Goal: Check status: Check status

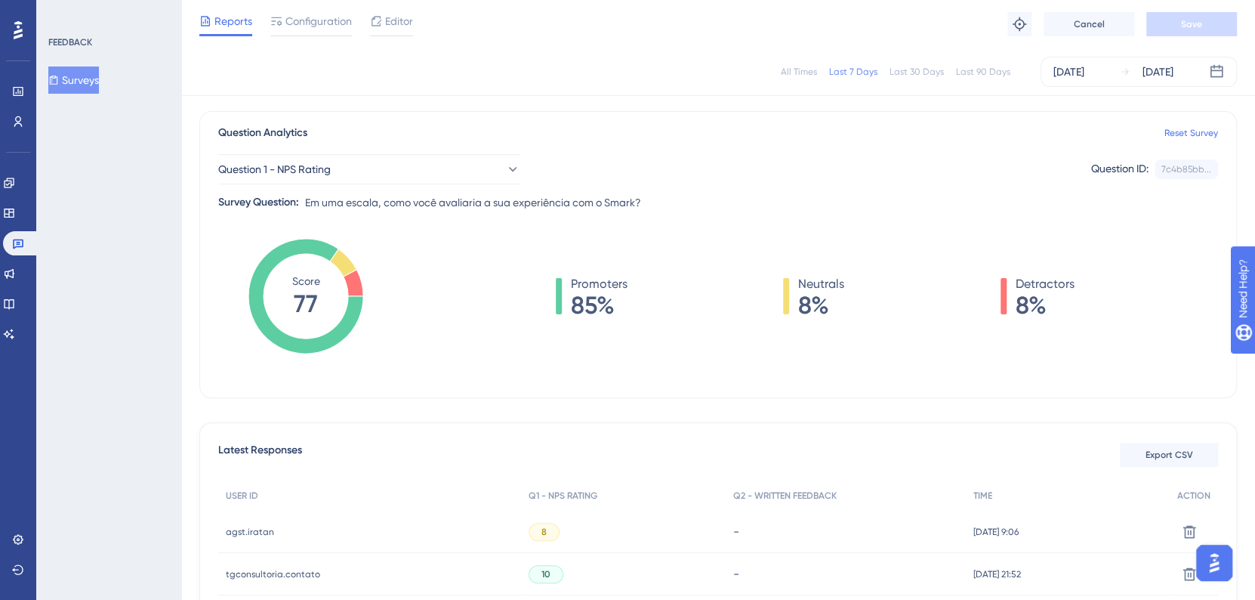
click at [615, 33] on div "Reports Configuration Editor Troubleshoot Cancel Save" at bounding box center [718, 24] width 1074 height 48
click at [1085, 73] on div "[DATE]" at bounding box center [1069, 72] width 31 height 18
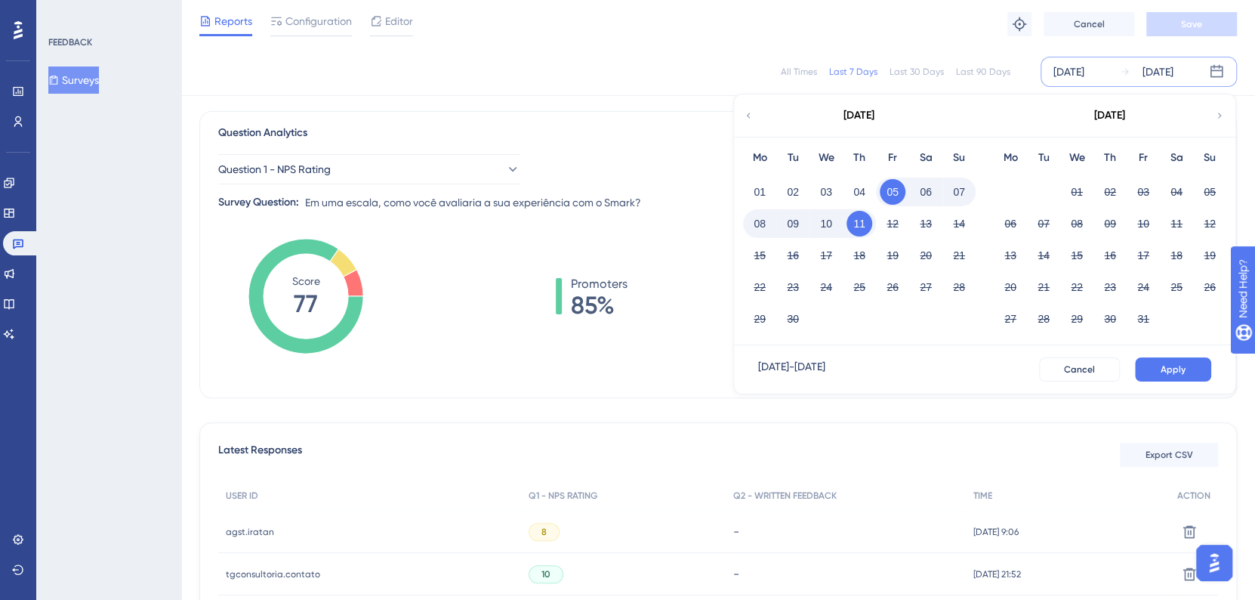
click at [747, 110] on icon at bounding box center [748, 116] width 11 height 14
click at [1147, 193] on button "01" at bounding box center [1144, 192] width 26 height 26
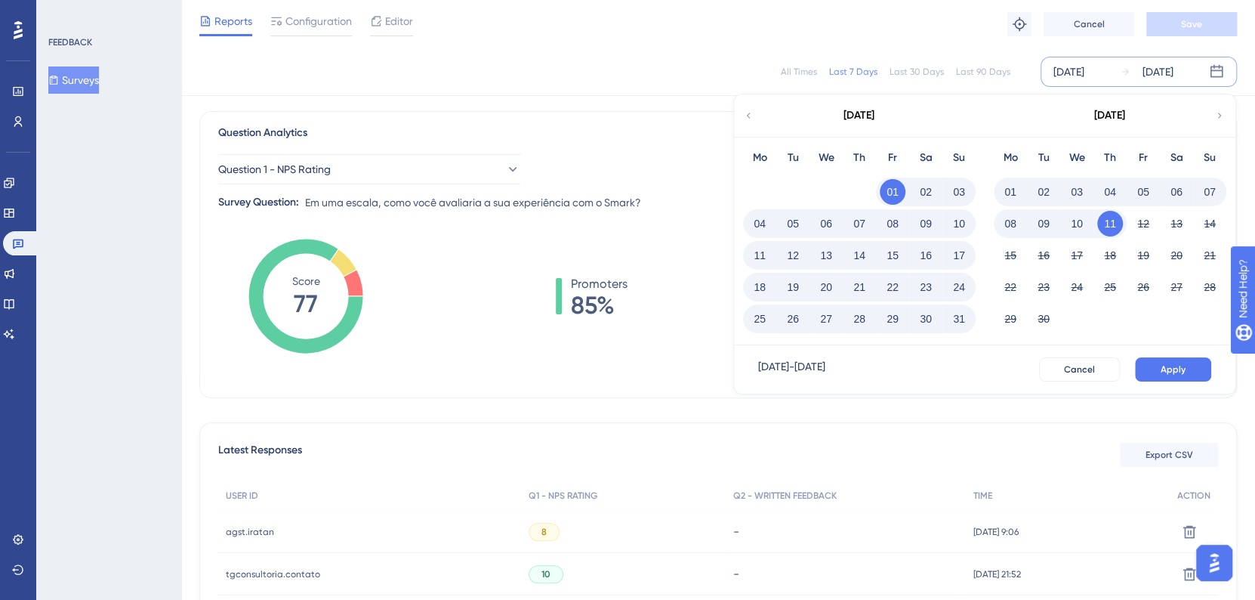
click at [955, 325] on button "31" at bounding box center [959, 319] width 26 height 26
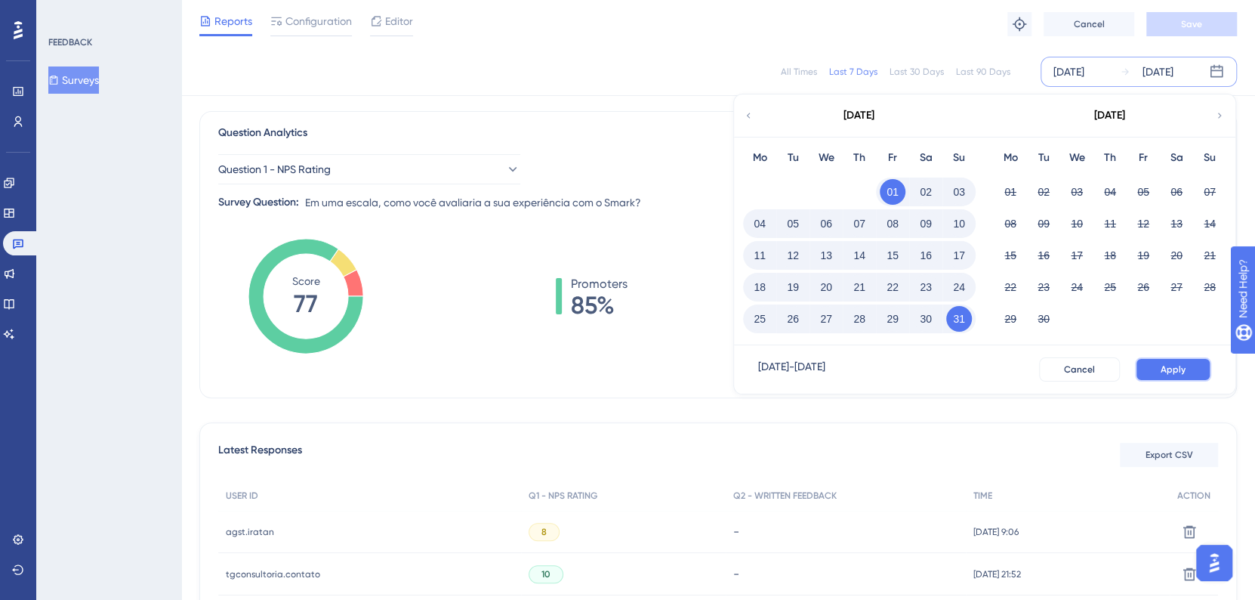
click at [1180, 366] on span "Apply" at bounding box center [1173, 369] width 25 height 12
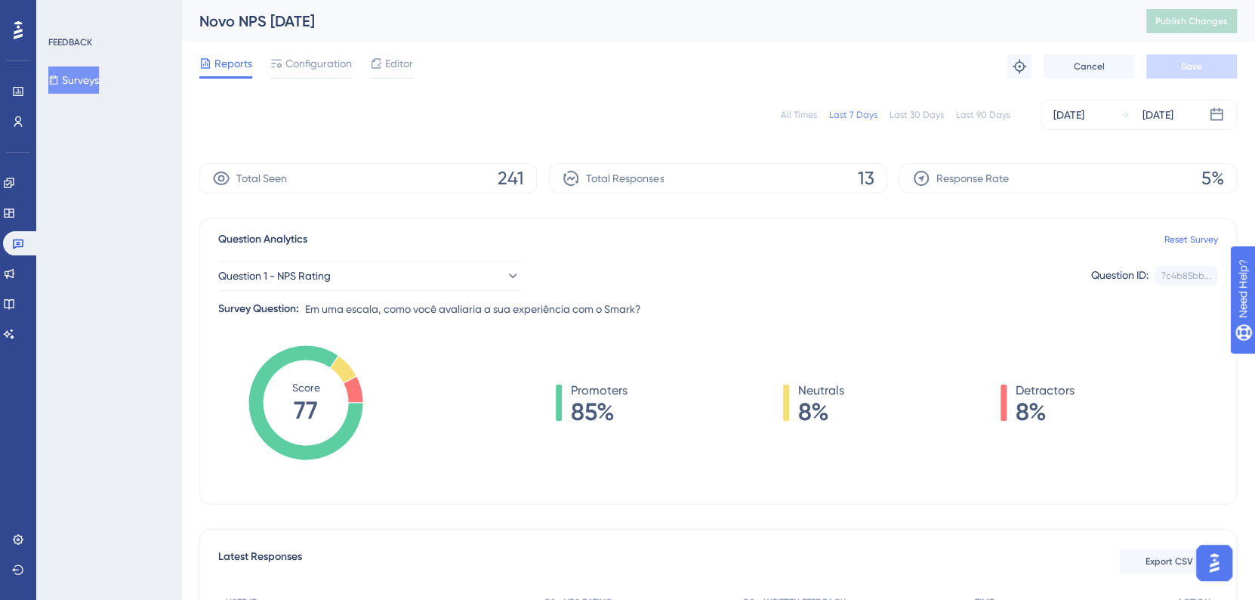
click at [663, 78] on div "Reports Configuration Editor Troubleshoot Cancel Save" at bounding box center [718, 66] width 1038 height 48
click at [1079, 113] on div "[DATE]" at bounding box center [1069, 115] width 31 height 18
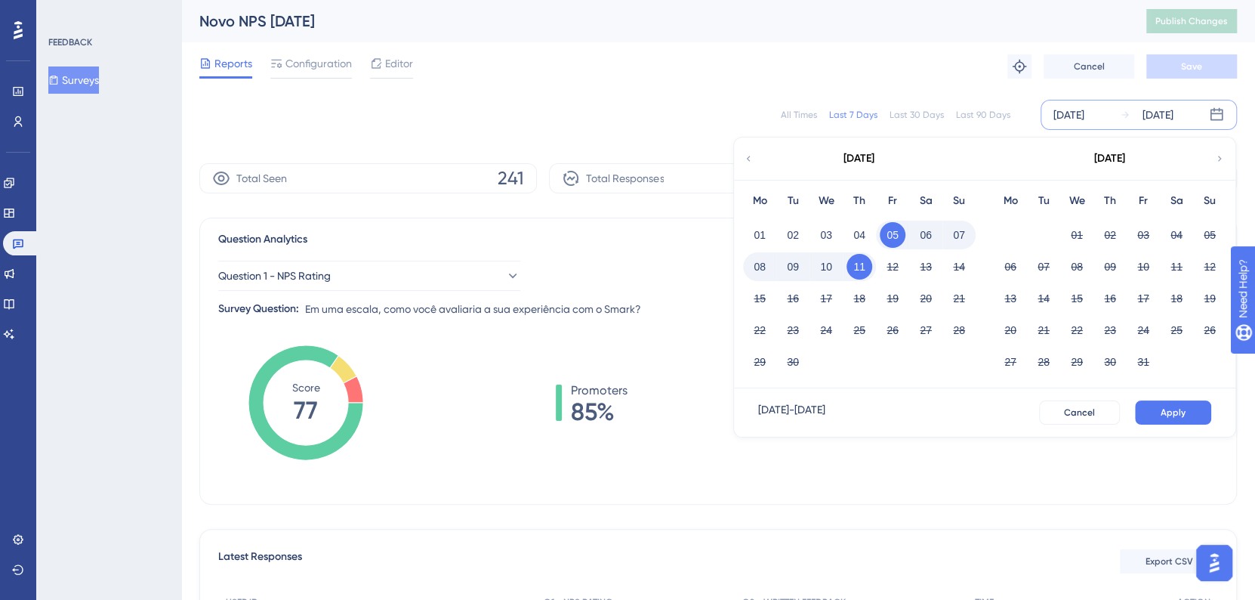
click at [657, 63] on div "Reports Configuration Editor Troubleshoot Cancel Save" at bounding box center [718, 66] width 1038 height 48
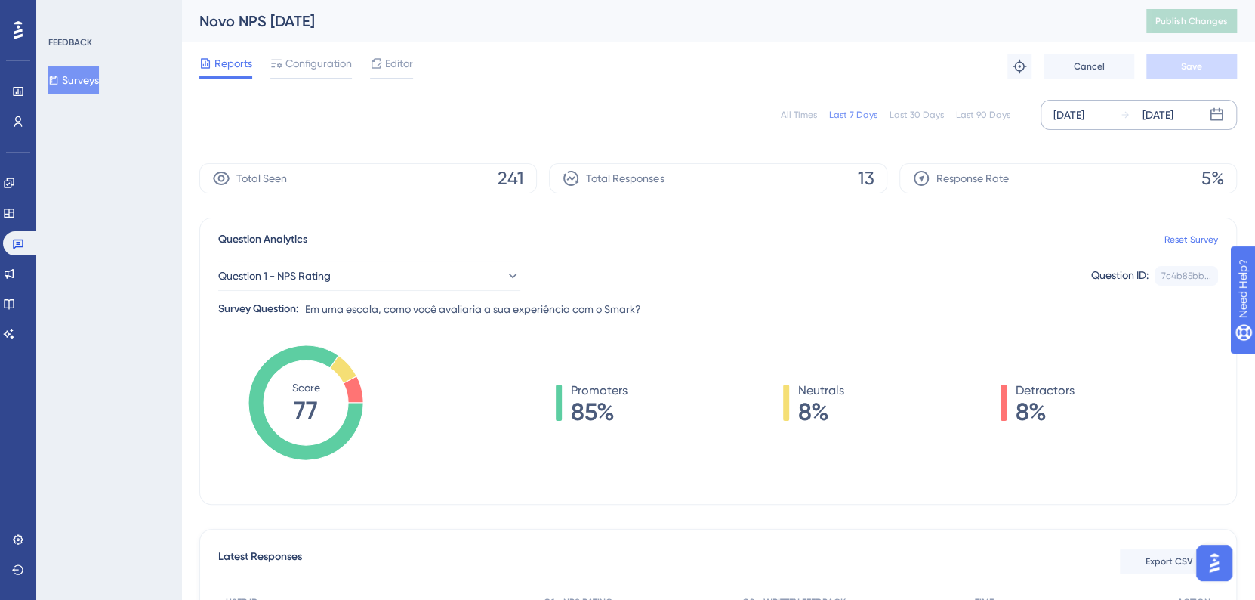
click at [1070, 108] on div "[DATE]" at bounding box center [1069, 115] width 31 height 18
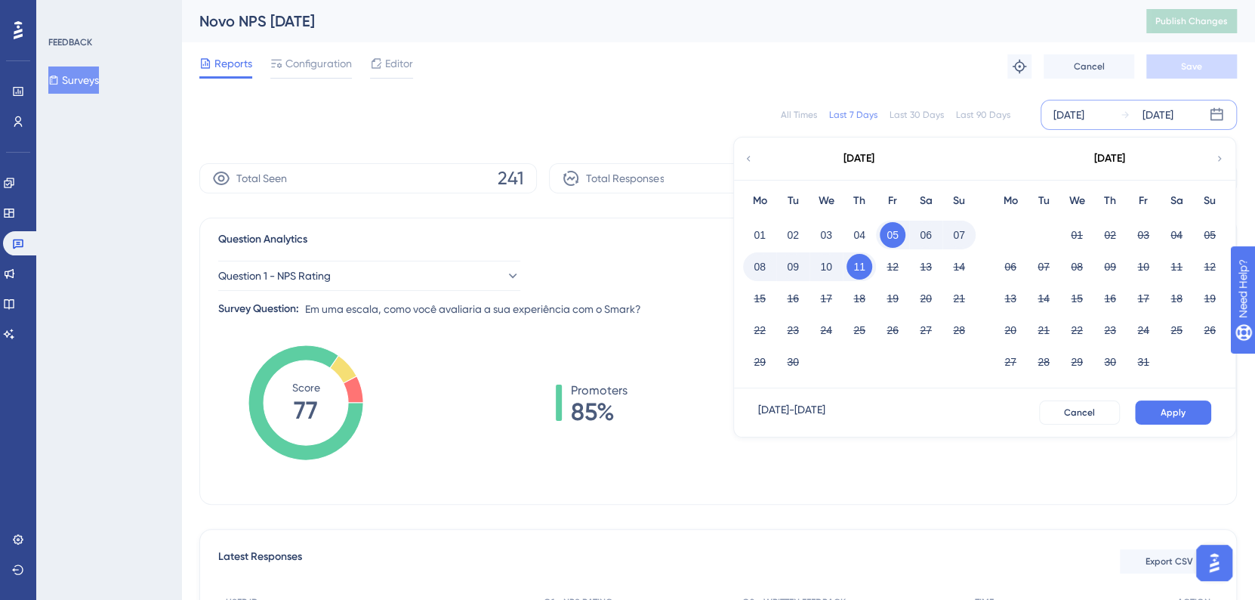
click at [744, 156] on icon at bounding box center [748, 159] width 11 height 14
click at [1141, 230] on button "01" at bounding box center [1144, 235] width 26 height 26
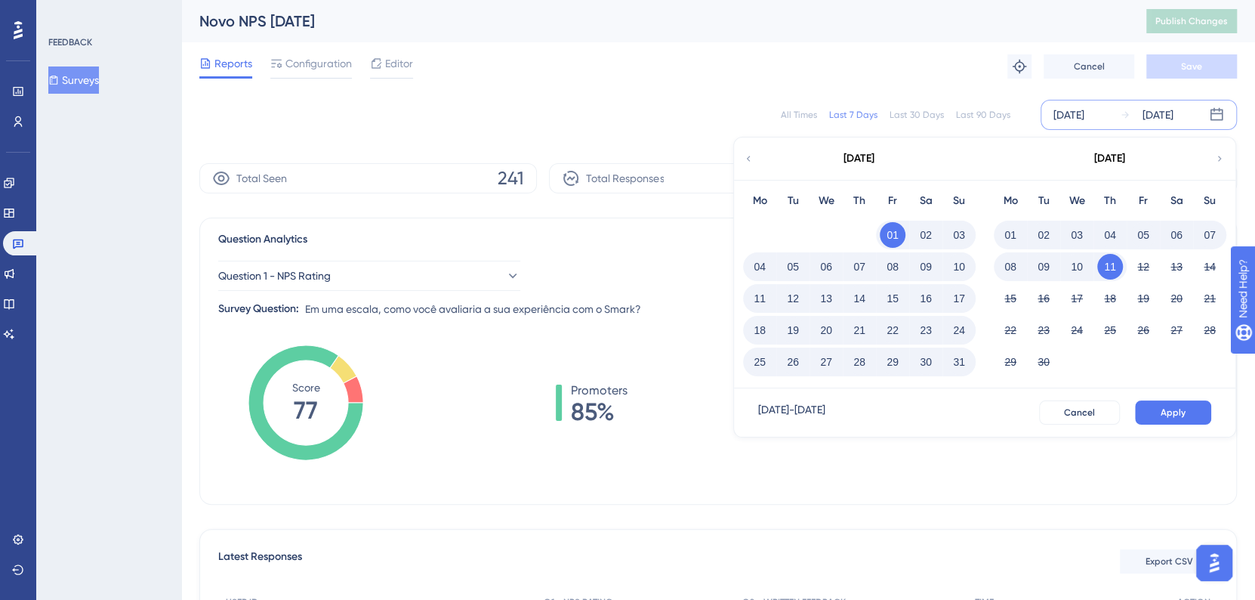
click at [890, 230] on button "01" at bounding box center [893, 235] width 26 height 26
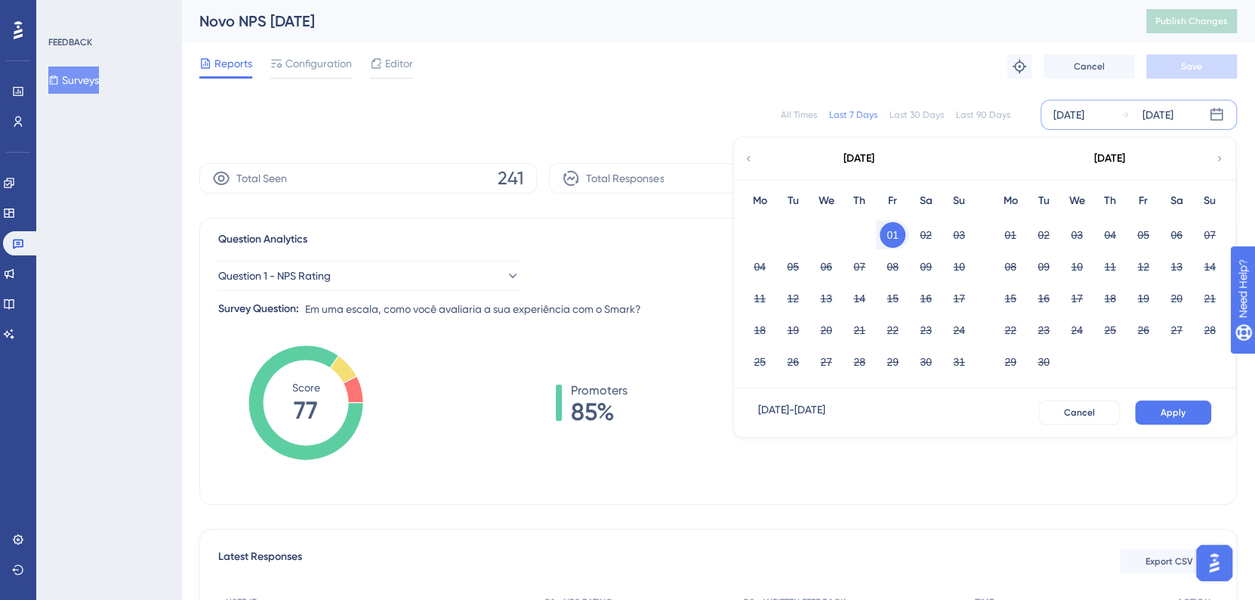
click at [875, 156] on div "[DATE]" at bounding box center [859, 159] width 31 height 18
click at [871, 150] on div "[DATE]" at bounding box center [859, 159] width 31 height 18
click at [750, 150] on div "[DATE]" at bounding box center [858, 158] width 249 height 42
click at [751, 153] on icon at bounding box center [748, 159] width 11 height 14
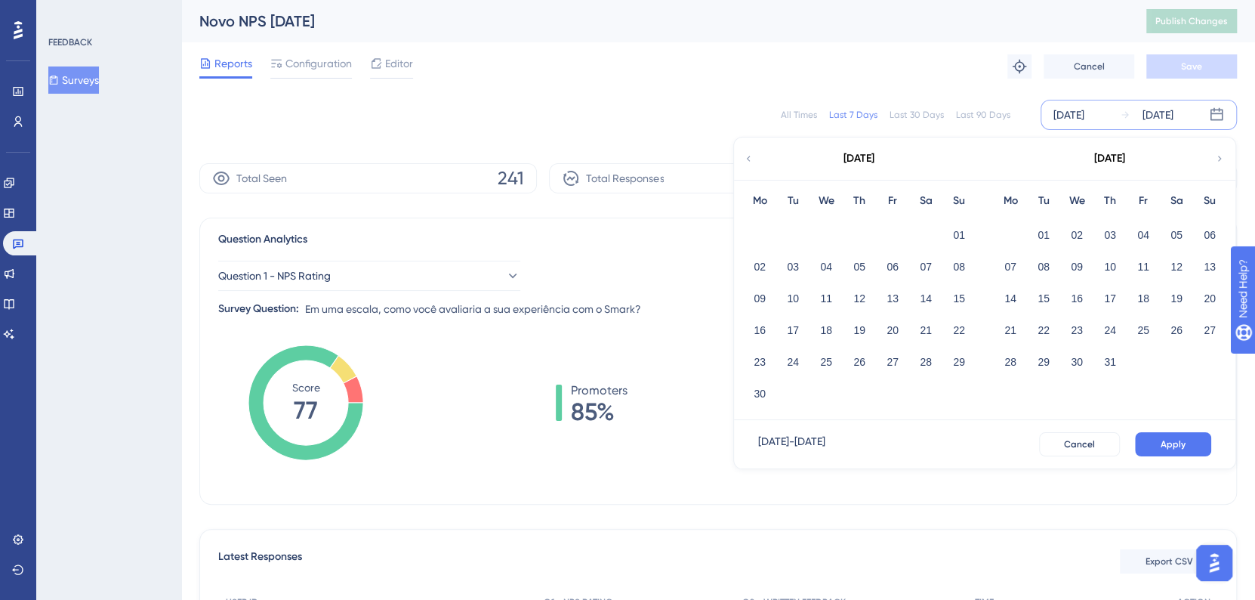
click at [1217, 157] on icon at bounding box center [1219, 159] width 11 height 14
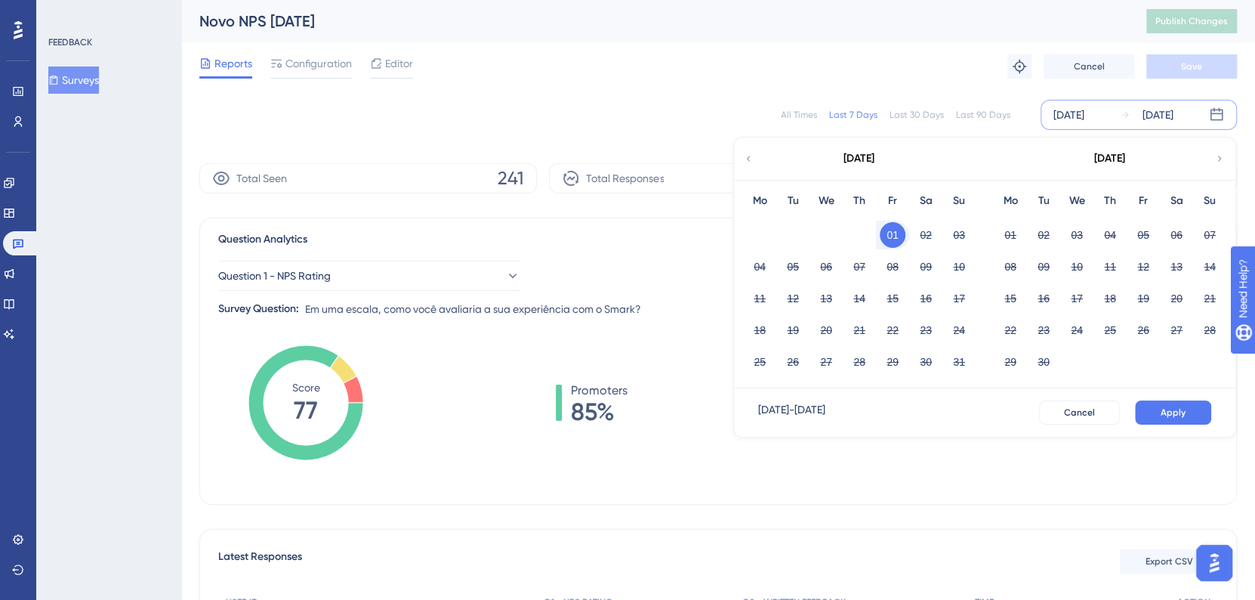
click at [810, 111] on div "All Times" at bounding box center [799, 115] width 36 height 12
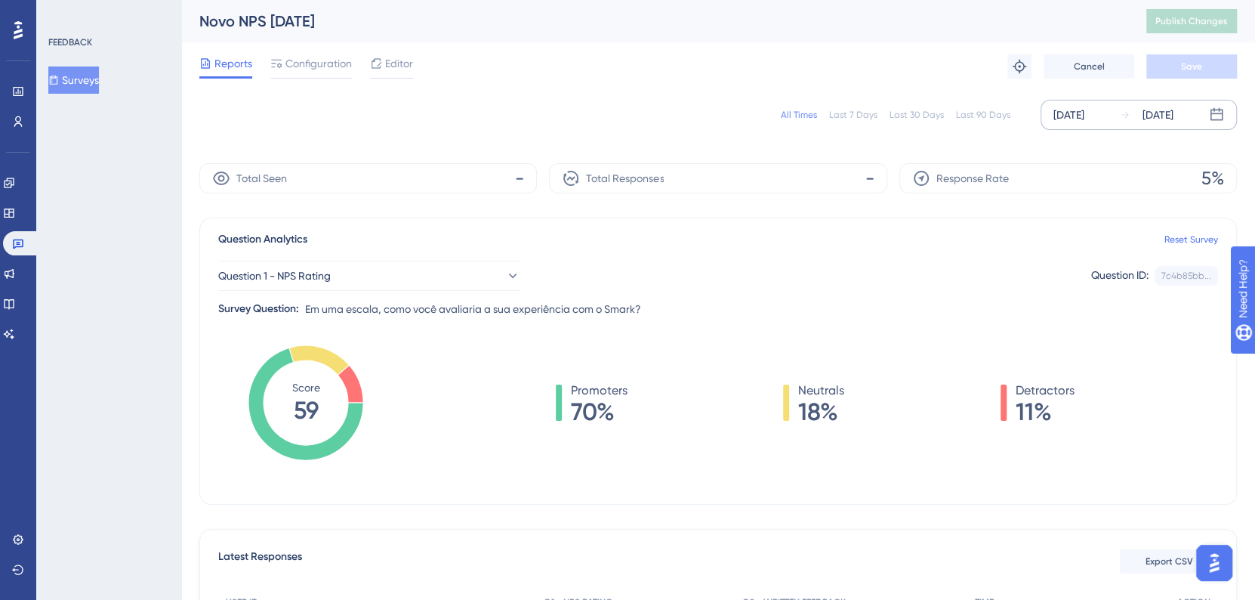
click at [1065, 111] on div "[DATE]" at bounding box center [1069, 115] width 31 height 18
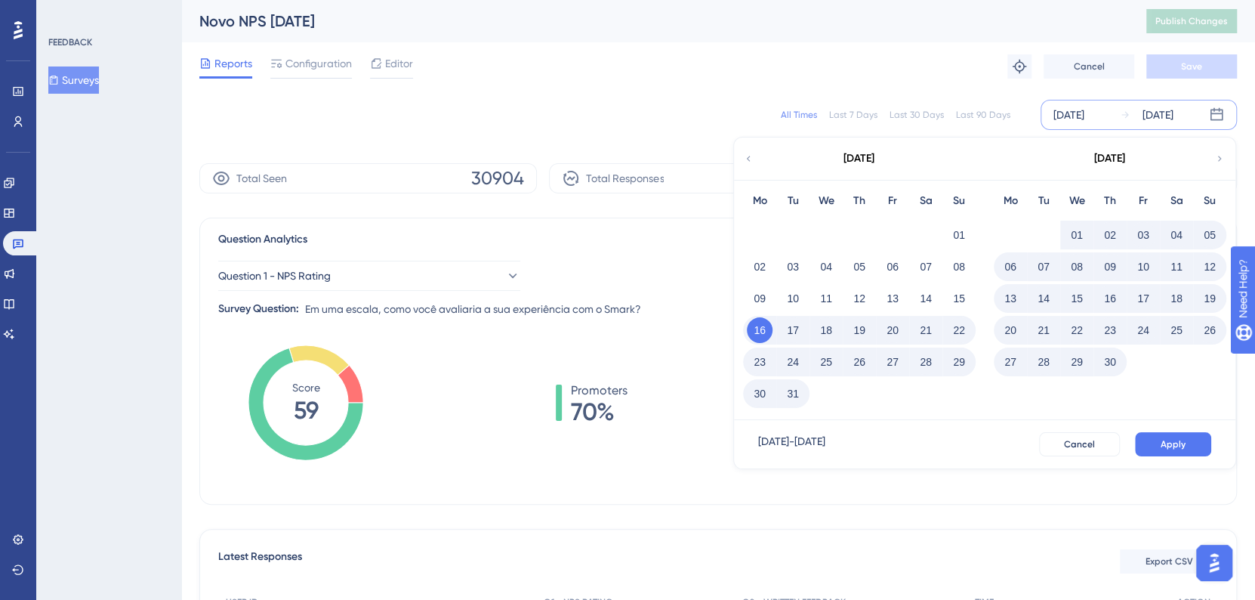
click at [904, 110] on div "Last 30 Days" at bounding box center [917, 115] width 54 height 12
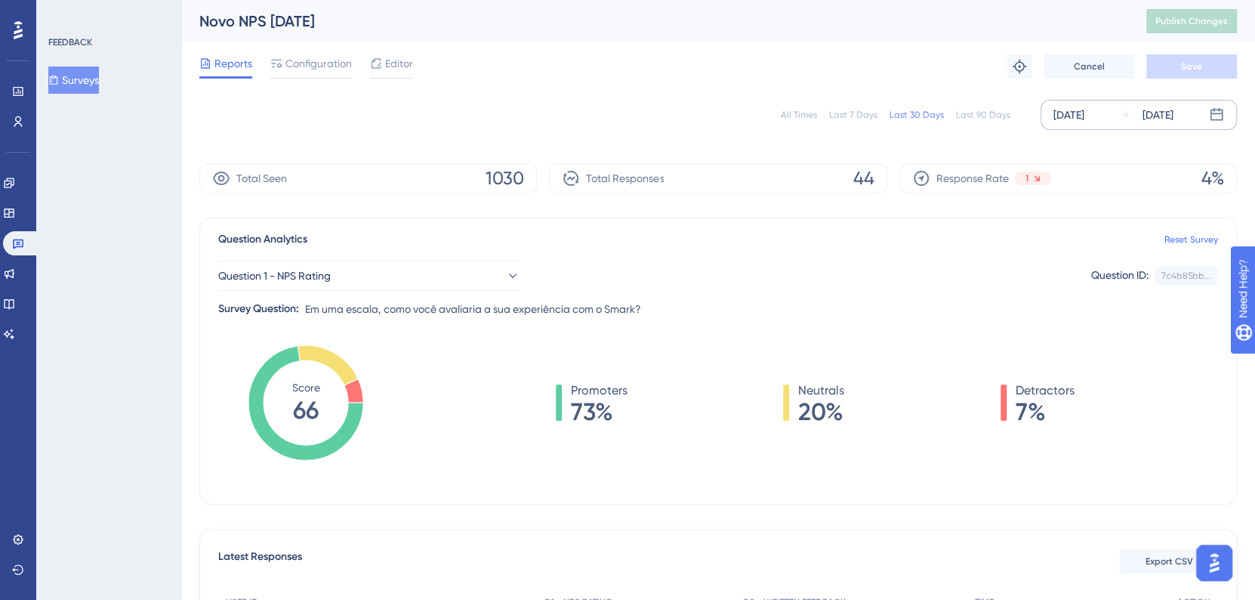
click at [1070, 119] on div "[DATE]" at bounding box center [1069, 115] width 31 height 18
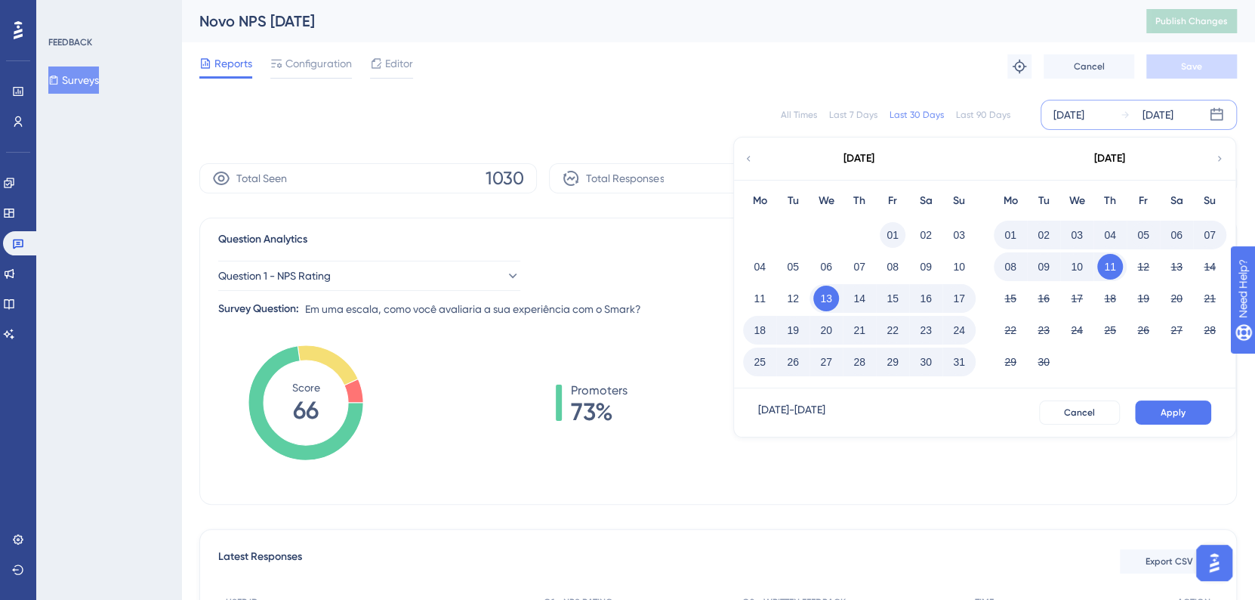
click at [890, 227] on button "01" at bounding box center [893, 235] width 26 height 26
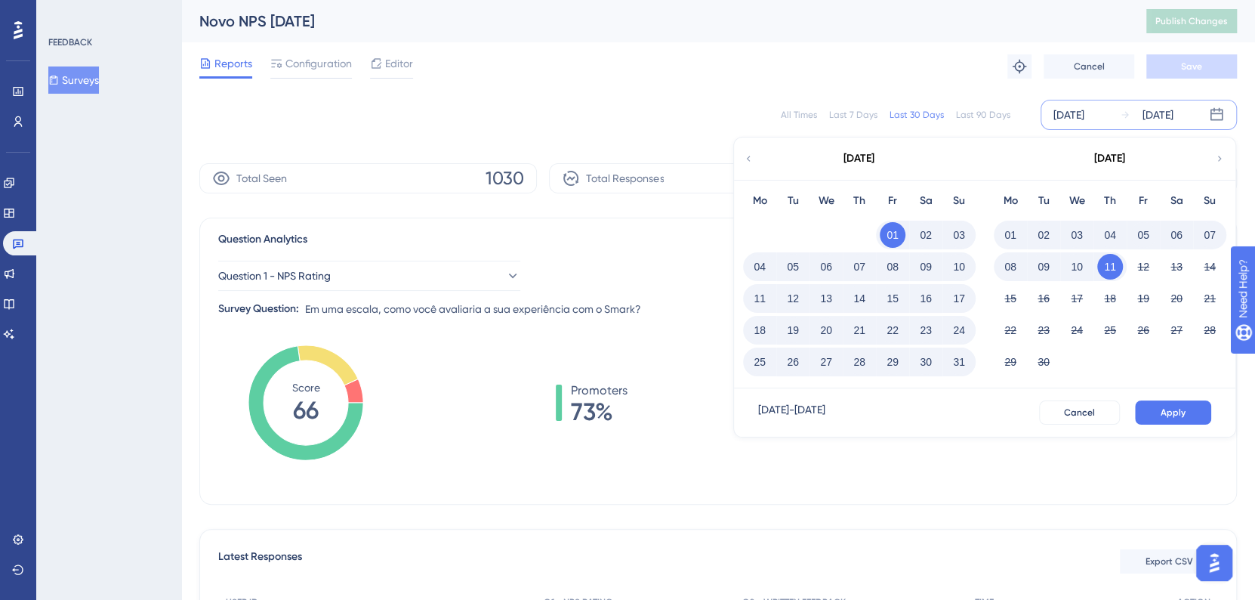
click at [957, 360] on button "31" at bounding box center [959, 362] width 26 height 26
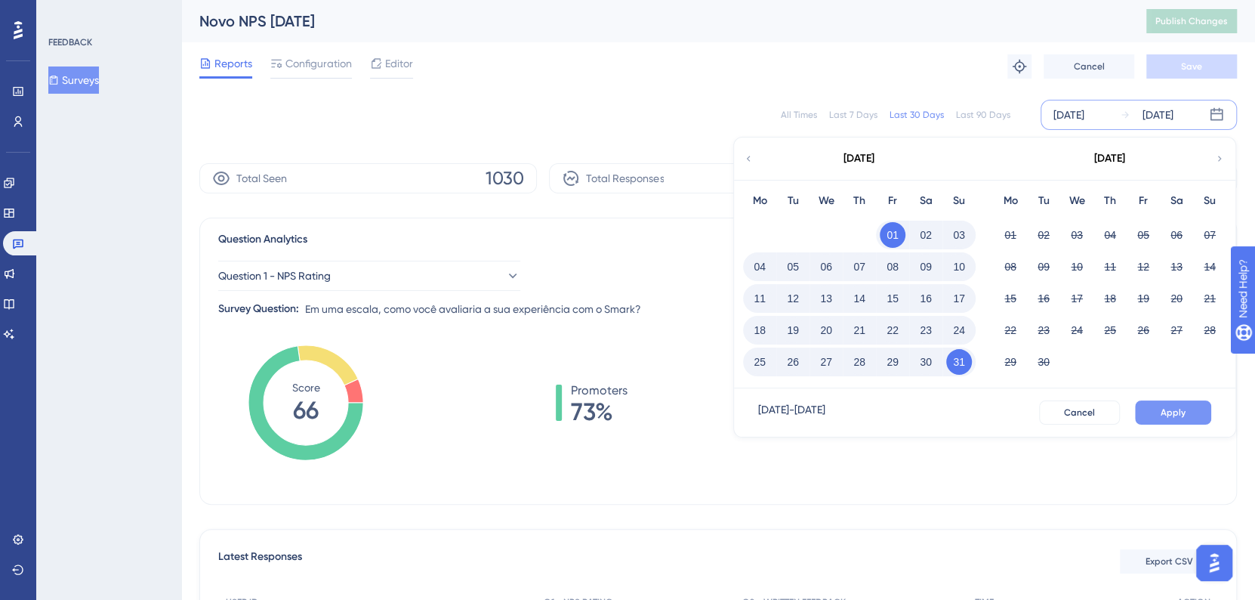
click at [1184, 415] on span "Apply" at bounding box center [1173, 412] width 25 height 12
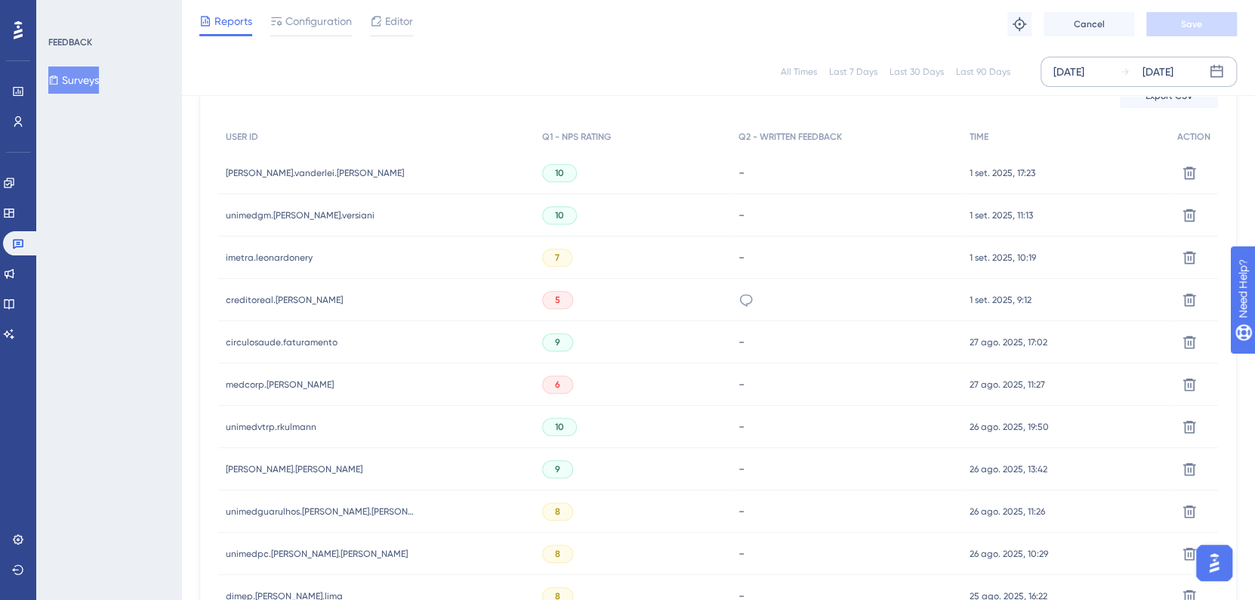
scroll to position [503, 0]
